Goal: Task Accomplishment & Management: Manage account settings

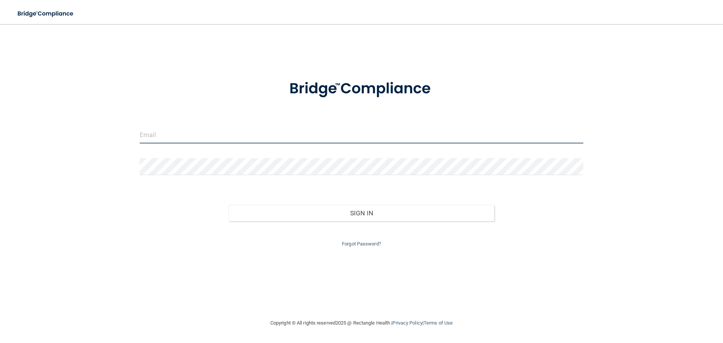
type input "[EMAIL_ADDRESS][DOMAIN_NAME]"
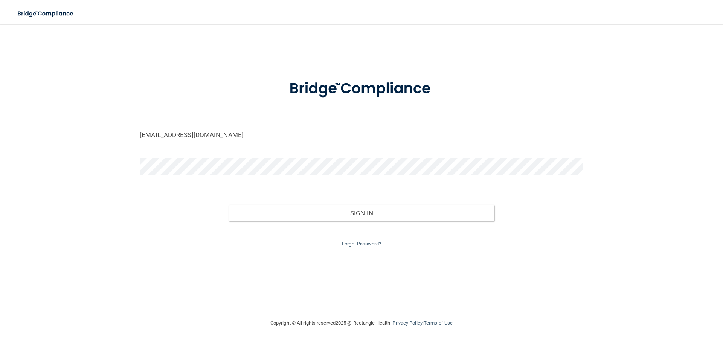
drag, startPoint x: 160, startPoint y: 199, endPoint x: 185, endPoint y: 199, distance: 24.5
click at [161, 199] on div "Sign In" at bounding box center [361, 206] width 455 height 32
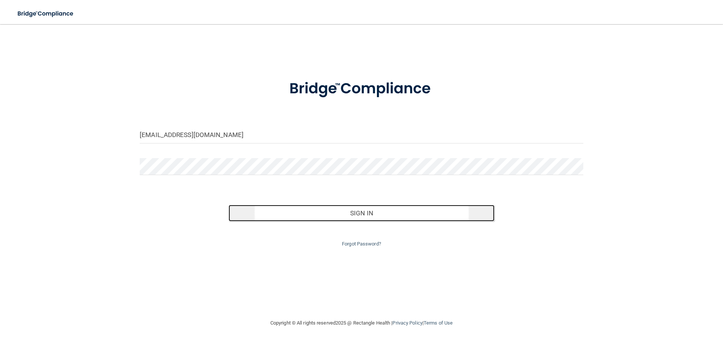
click at [291, 212] on button "Sign In" at bounding box center [362, 213] width 266 height 17
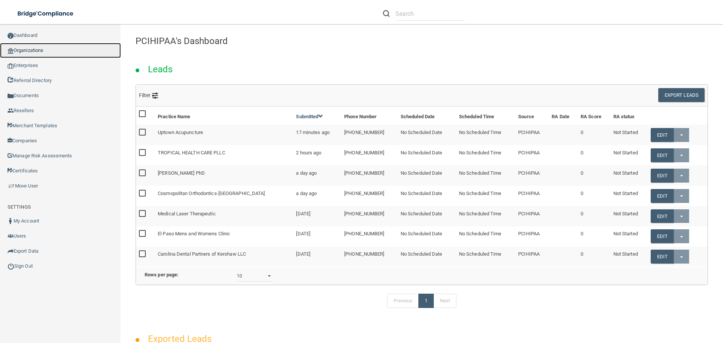
click at [37, 49] on link "Organizations" at bounding box center [60, 50] width 121 height 15
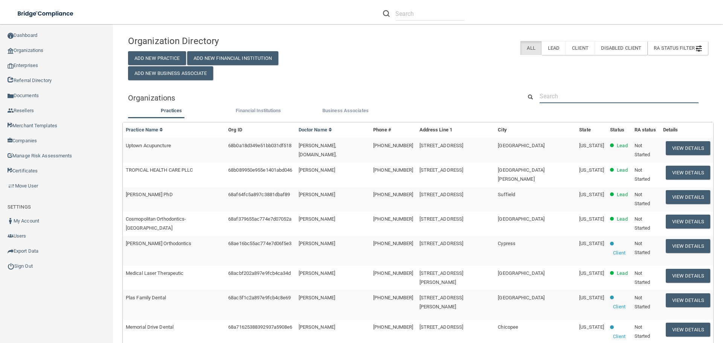
click at [572, 93] on input "text" at bounding box center [619, 96] width 159 height 14
paste input "Dental Arts and Wellness"
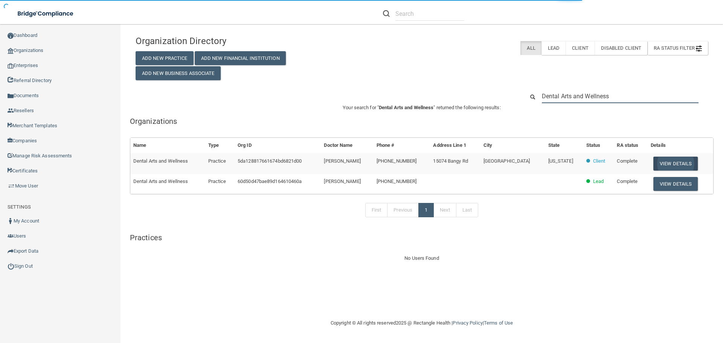
type input "Dental Arts and Wellness"
click at [669, 163] on button "View Details" at bounding box center [676, 164] width 44 height 14
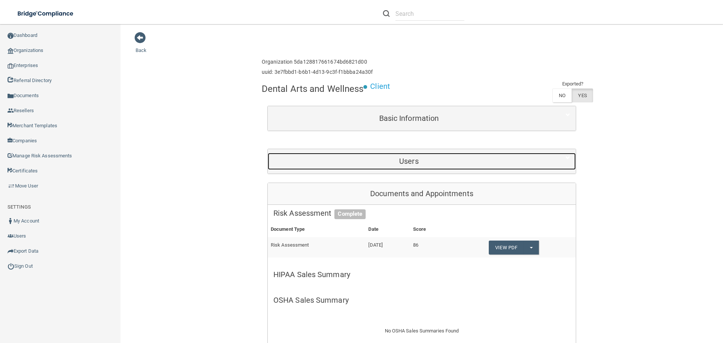
click at [406, 164] on h5 "Users" at bounding box center [408, 161] width 271 height 8
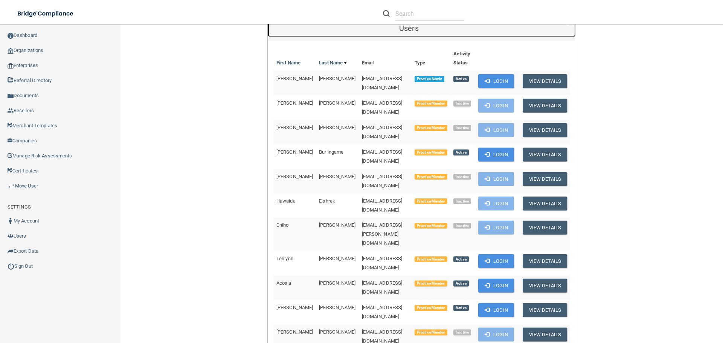
scroll to position [151, 0]
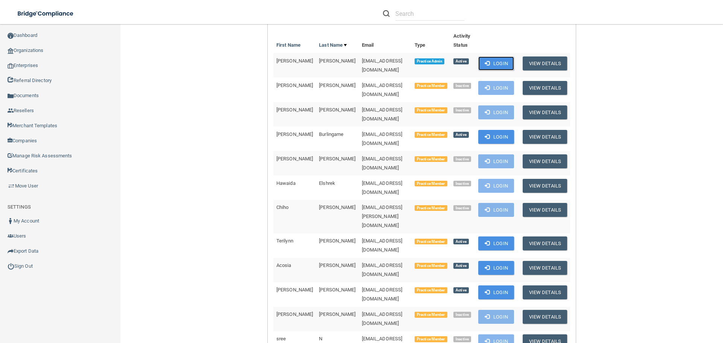
click at [487, 66] on button "Login" at bounding box center [496, 64] width 36 height 14
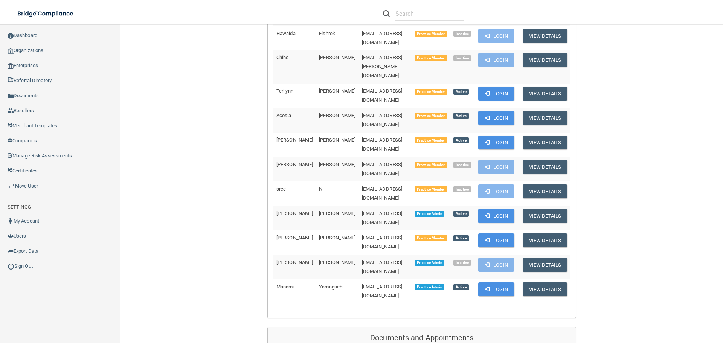
scroll to position [301, 0]
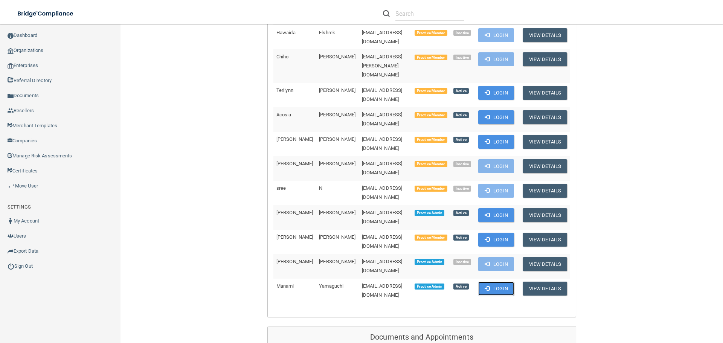
click at [491, 282] on button "Login" at bounding box center [496, 289] width 36 height 14
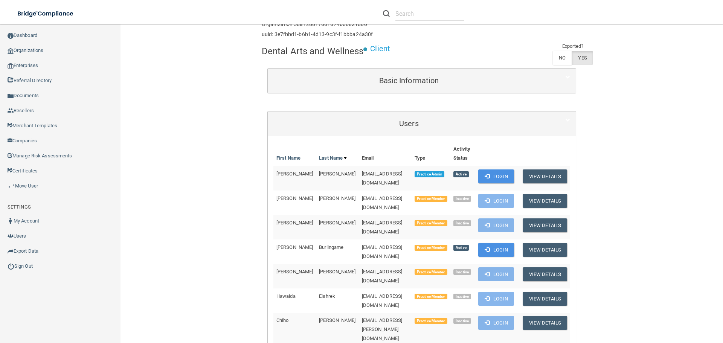
scroll to position [0, 0]
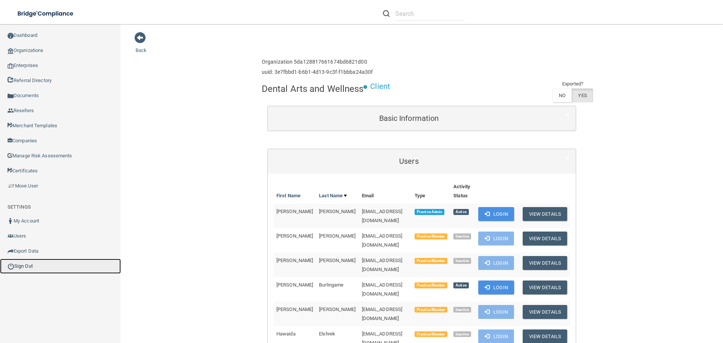
click at [34, 265] on link "Sign Out" at bounding box center [60, 266] width 121 height 15
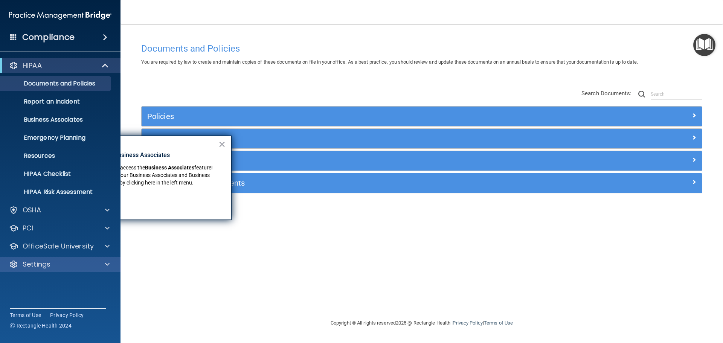
click at [102, 259] on div "Settings" at bounding box center [60, 264] width 121 height 15
click at [105, 265] on span at bounding box center [107, 264] width 5 height 9
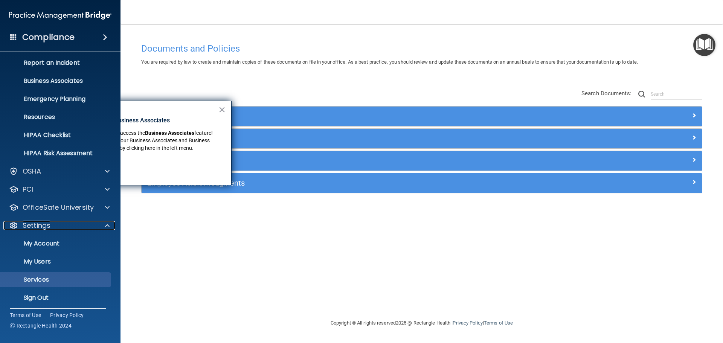
scroll to position [41, 0]
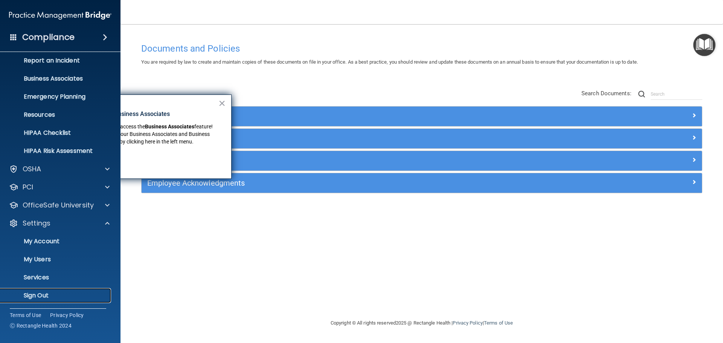
click at [50, 298] on p "Sign Out" at bounding box center [56, 296] width 103 height 8
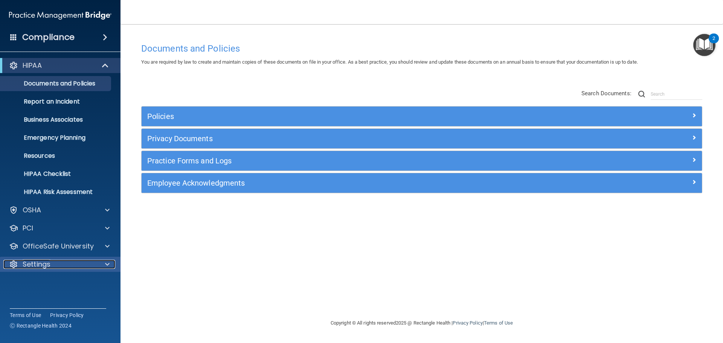
click at [110, 264] on div at bounding box center [106, 264] width 19 height 9
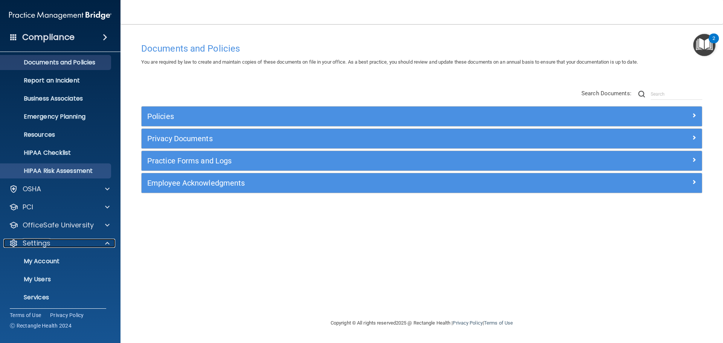
scroll to position [42, 0]
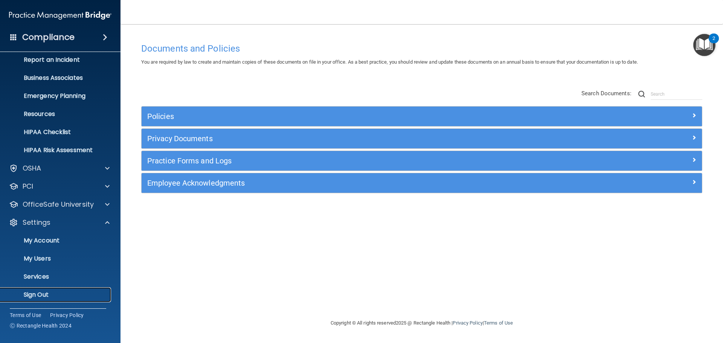
click at [66, 295] on p "Sign Out" at bounding box center [56, 295] width 103 height 8
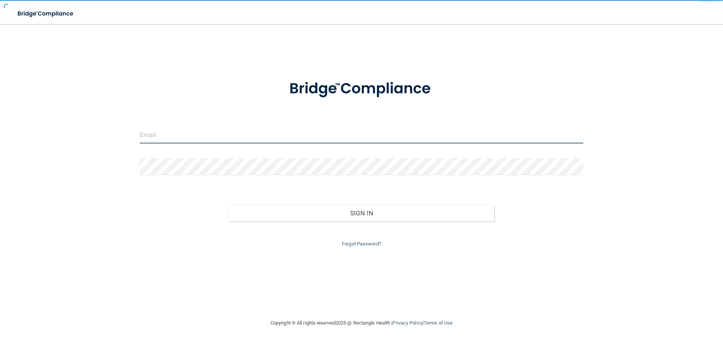
type input "[EMAIL_ADDRESS][DOMAIN_NAME]"
